Goal: Navigation & Orientation: Find specific page/section

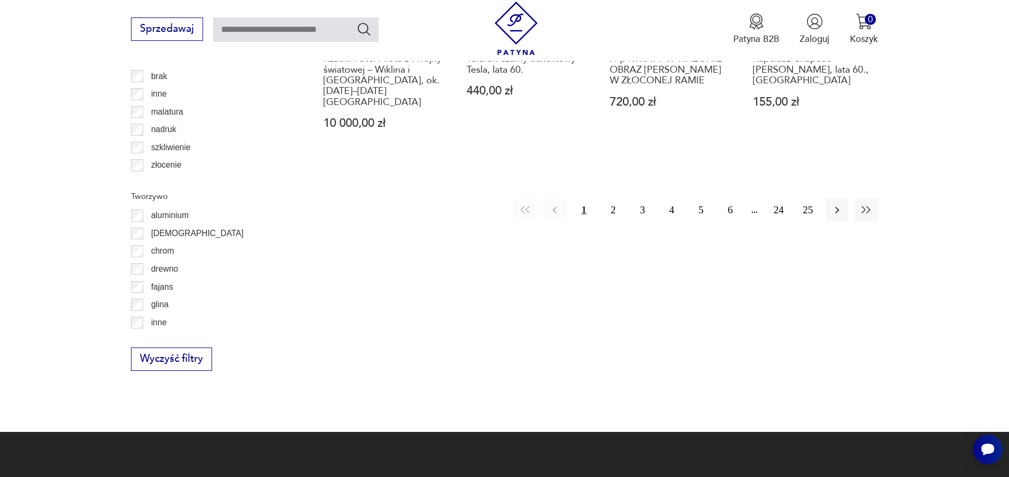
scroll to position [1386, 0]
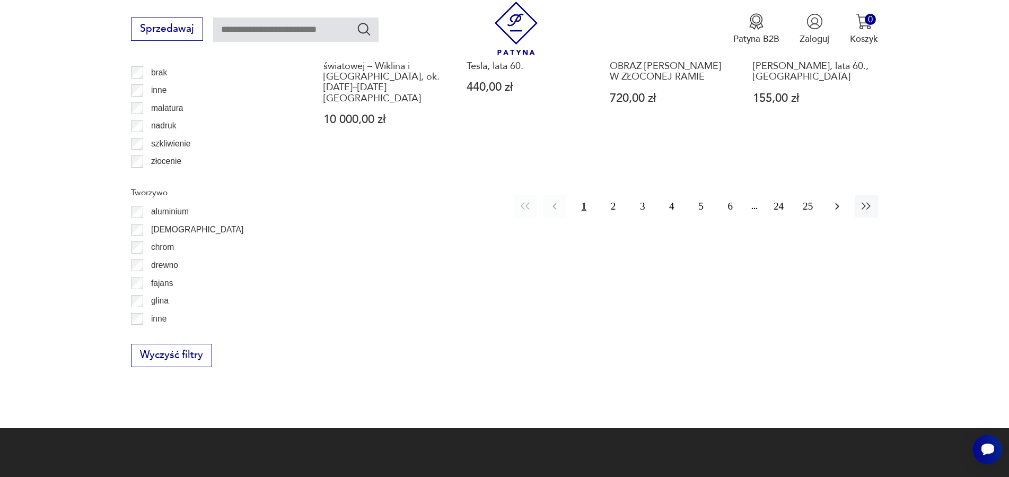
click at [835, 200] on icon "button" at bounding box center [837, 206] width 13 height 13
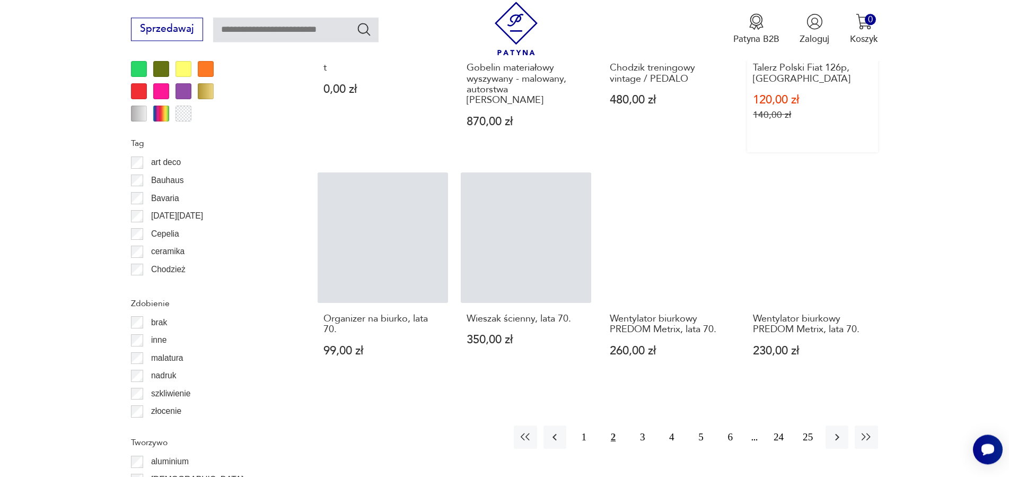
scroll to position [1170, 0]
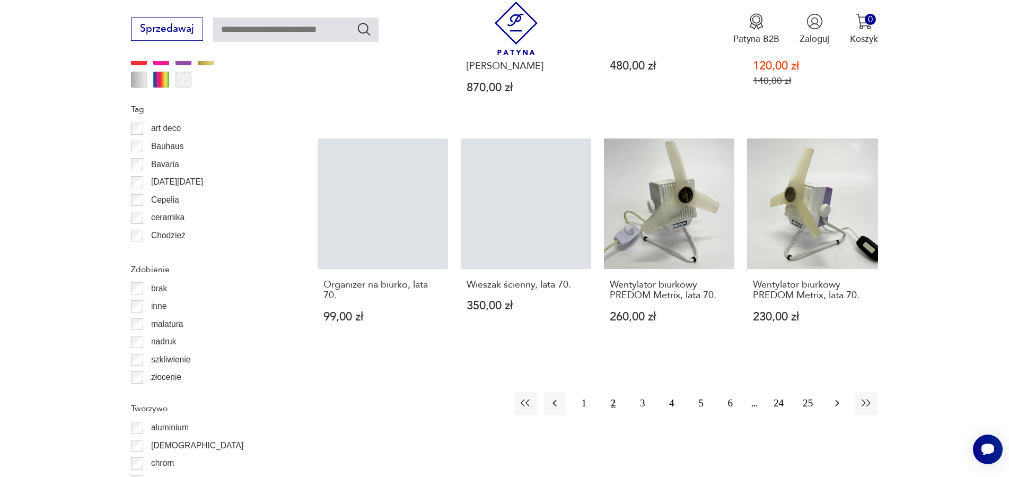
click at [841, 397] on icon "button" at bounding box center [837, 403] width 13 height 13
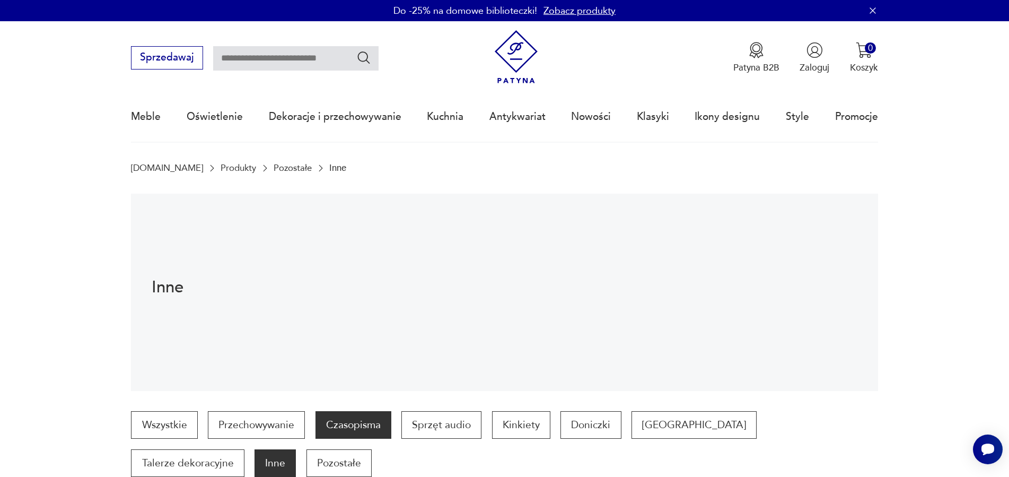
click at [347, 418] on p "Czasopisma" at bounding box center [353, 425] width 76 height 28
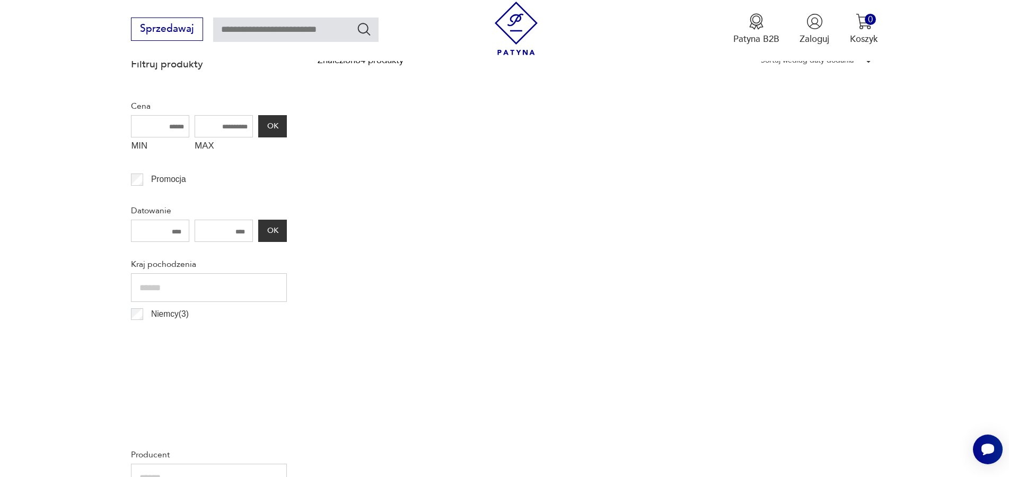
scroll to position [83, 0]
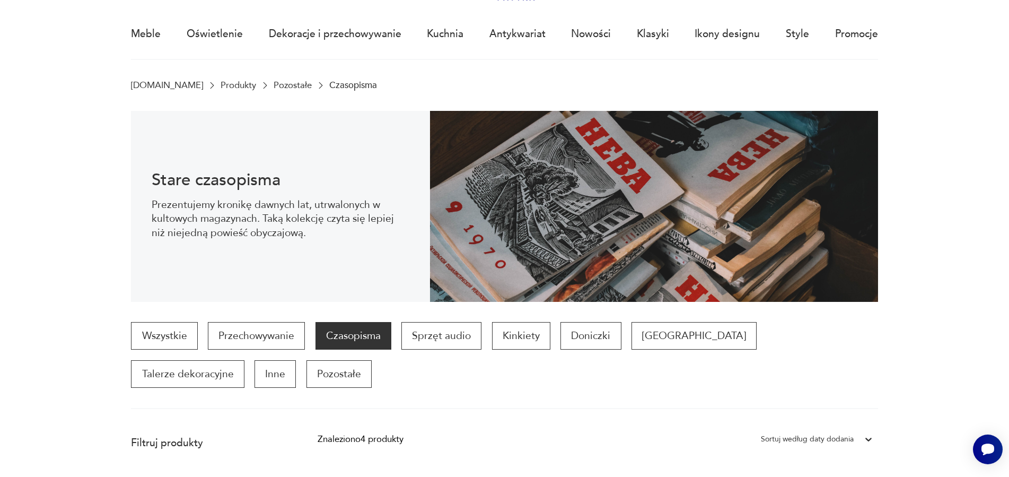
click at [369, 438] on div "Znaleziono 4 produkty" at bounding box center [361, 439] width 86 height 14
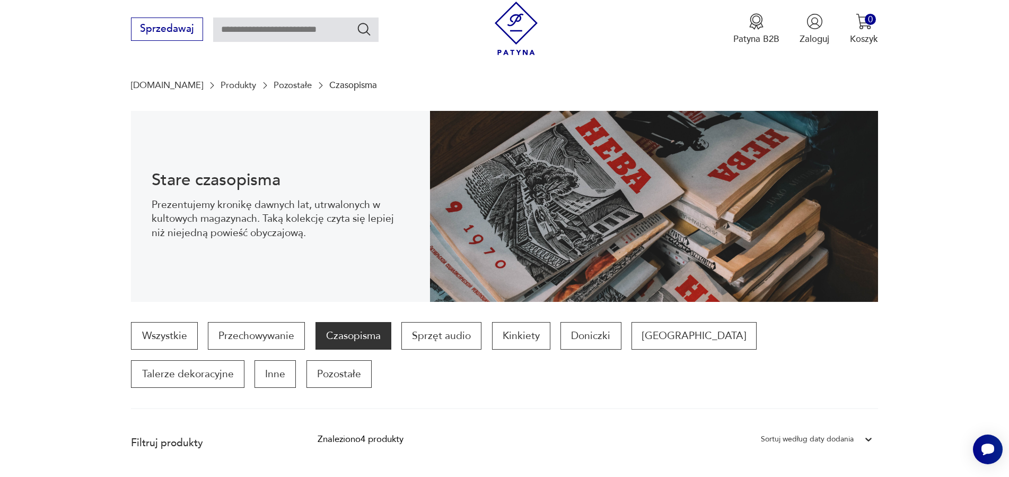
scroll to position [245, 0]
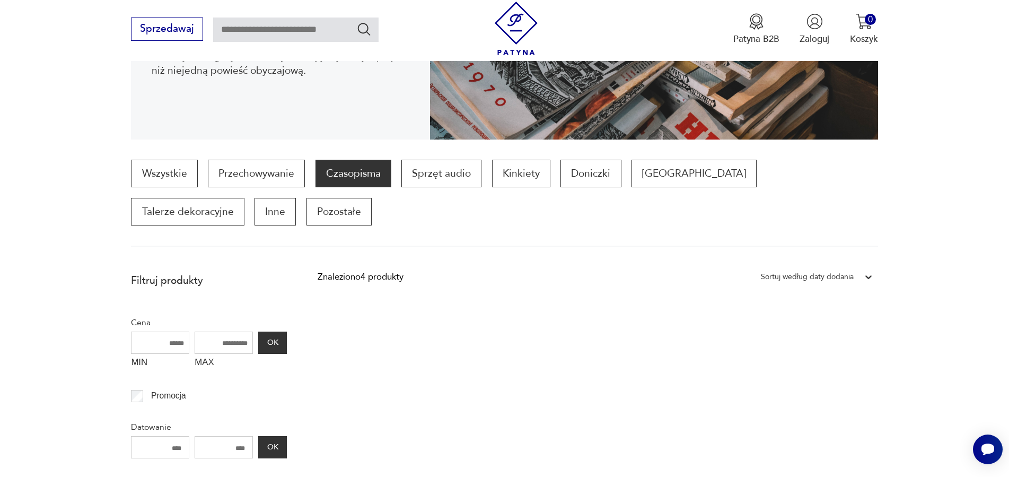
click at [316, 176] on p "Czasopisma" at bounding box center [353, 174] width 76 height 28
